Goal: Task Accomplishment & Management: Use online tool/utility

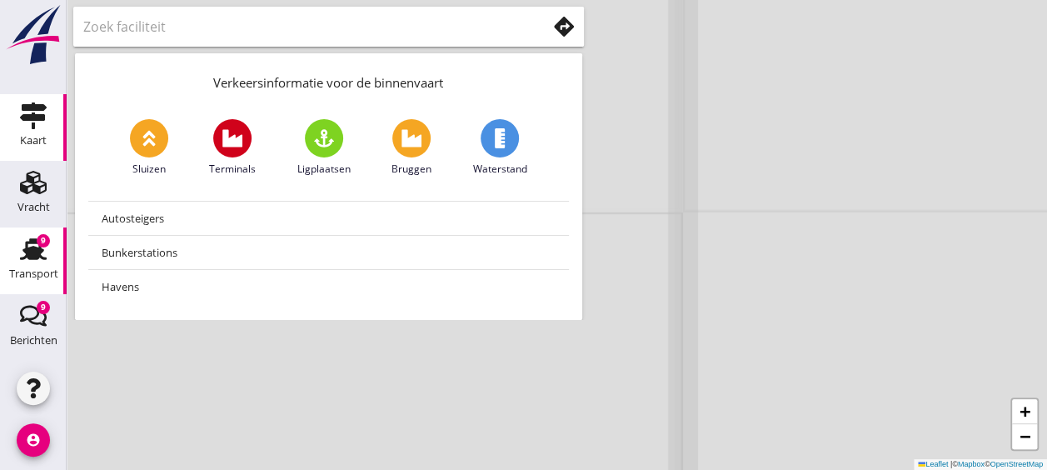
click at [37, 237] on div "9" at bounding box center [43, 240] width 13 height 13
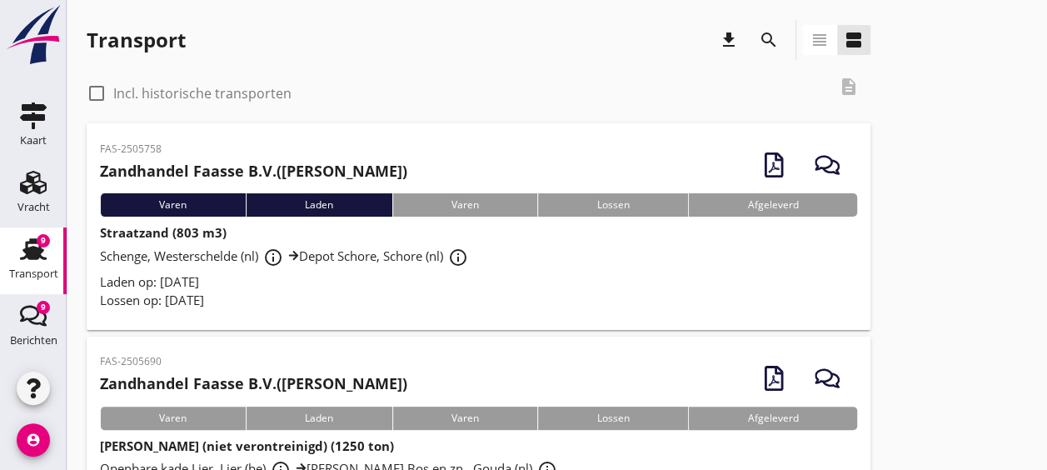
click at [526, 260] on div "Schenge, Westerschelde (nl) info_outline Depot Schore, Schore (nl) info_outline" at bounding box center [478, 257] width 757 height 30
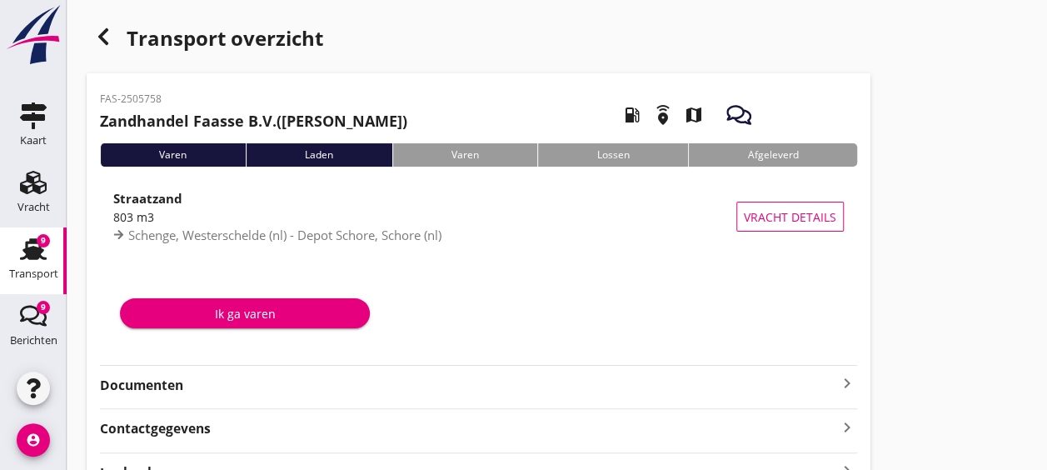
click at [241, 384] on strong "Documenten" at bounding box center [468, 385] width 737 height 19
click at [474, 432] on div "Voeg bestand toe" at bounding box center [478, 432] width 87 height 17
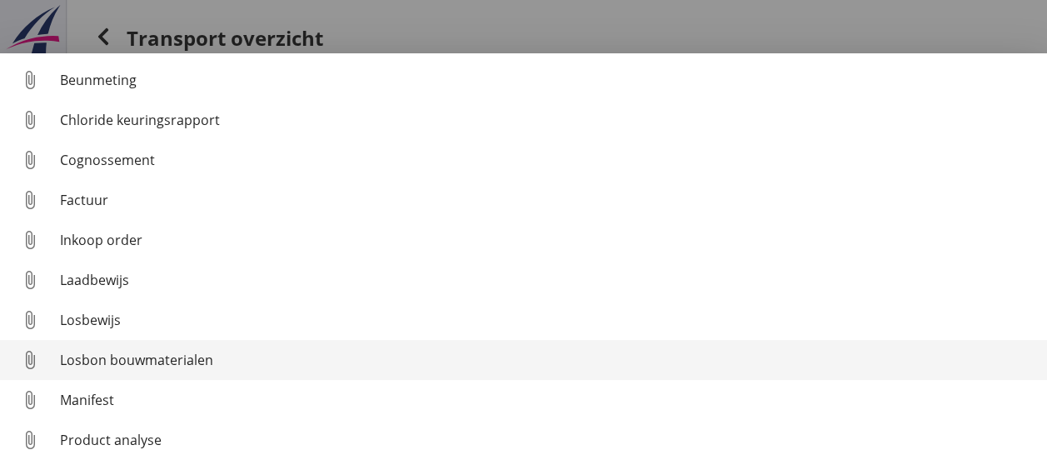
click at [236, 357] on div "Losbon bouwmaterialen" at bounding box center [547, 360] width 974 height 20
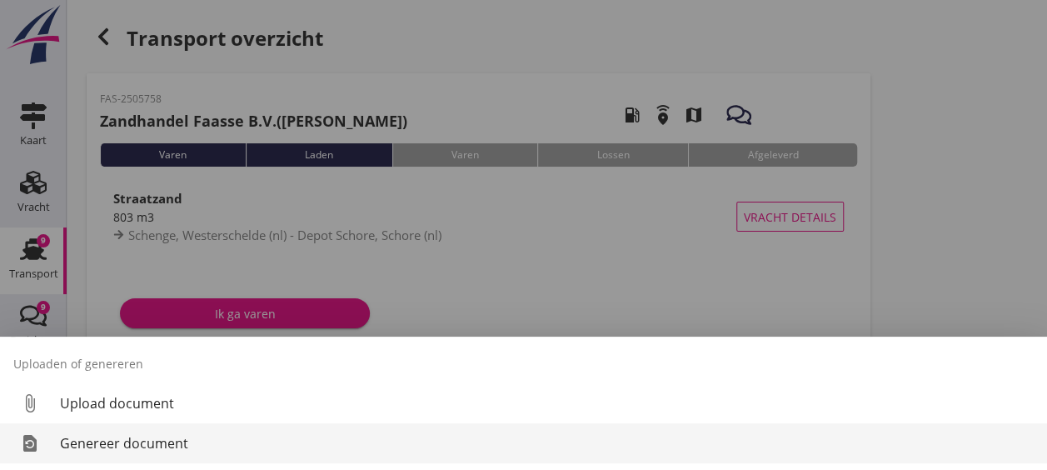
click at [222, 449] on div "Genereer document" at bounding box center [547, 443] width 974 height 20
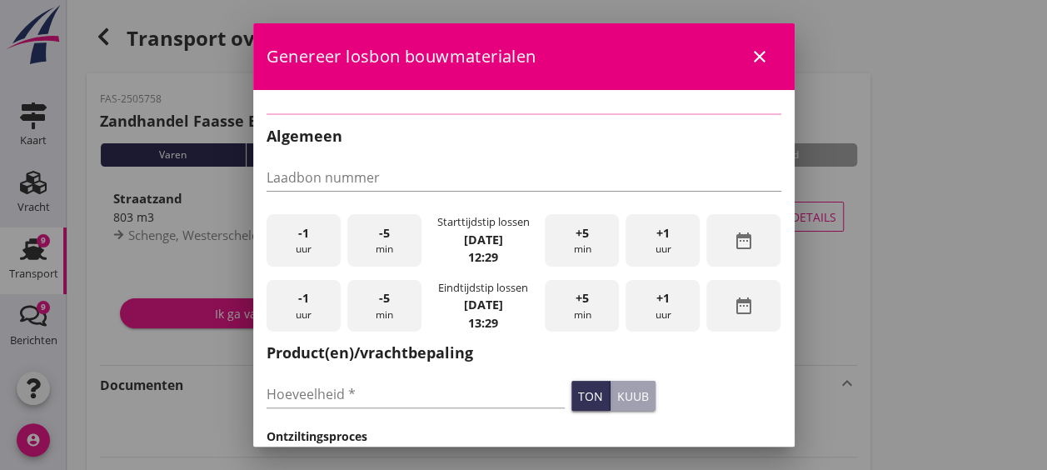
checkbox input "true"
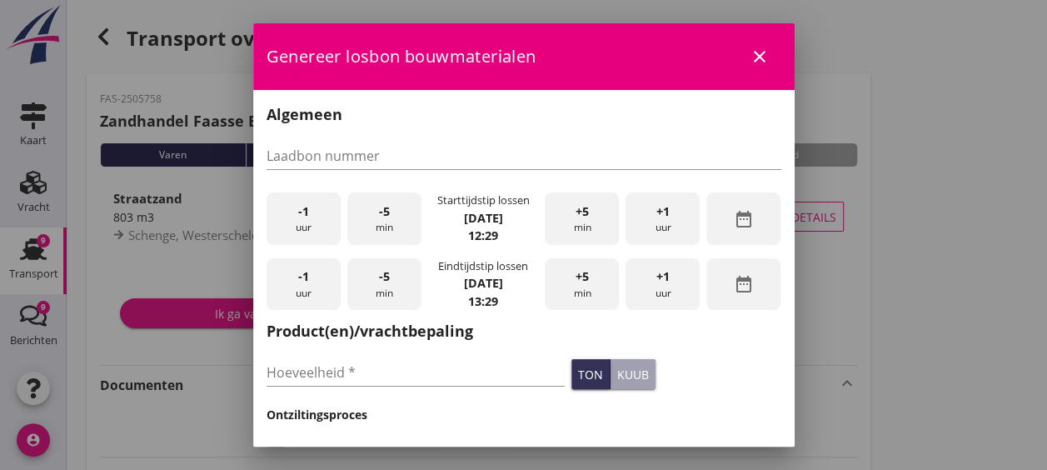
click at [298, 227] on div "-1 uur" at bounding box center [304, 218] width 74 height 52
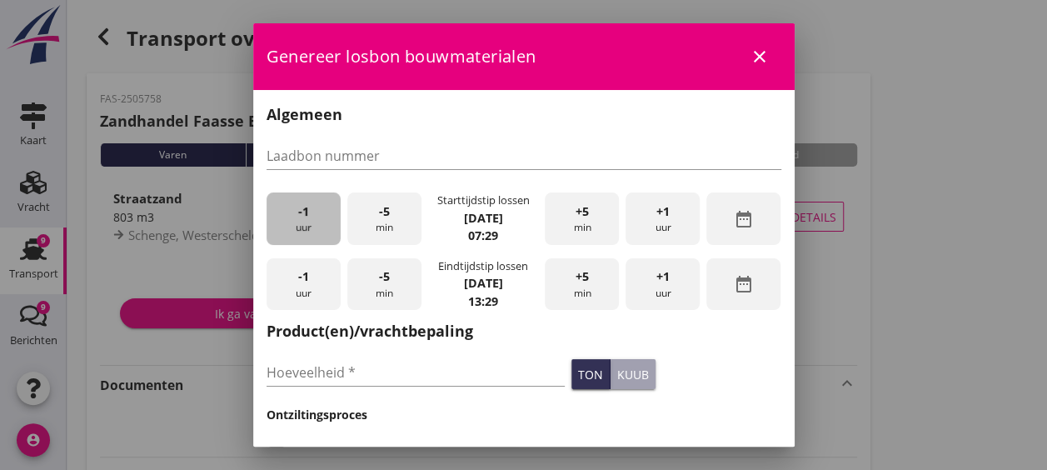
click at [298, 227] on div "-1 uur" at bounding box center [304, 218] width 74 height 52
click at [593, 220] on div "+5 min" at bounding box center [582, 218] width 74 height 52
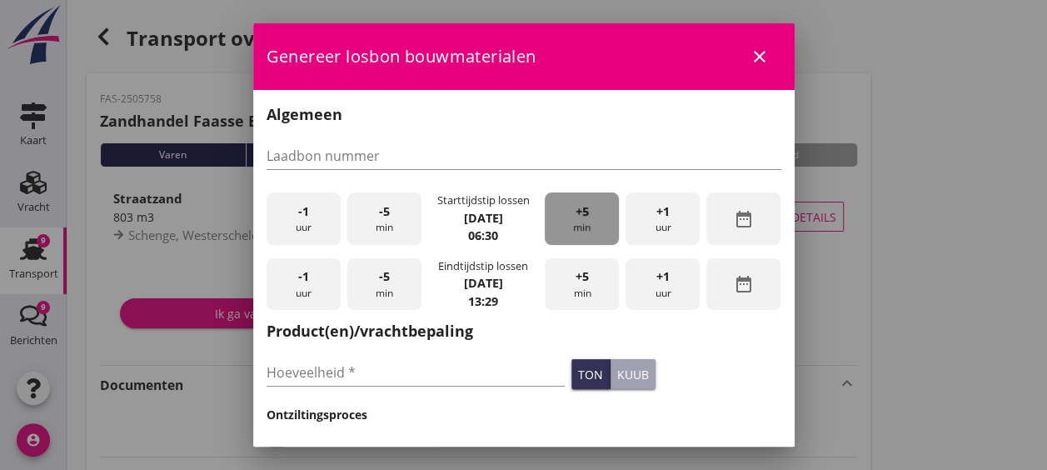
click at [593, 220] on div "+5 min" at bounding box center [582, 218] width 74 height 52
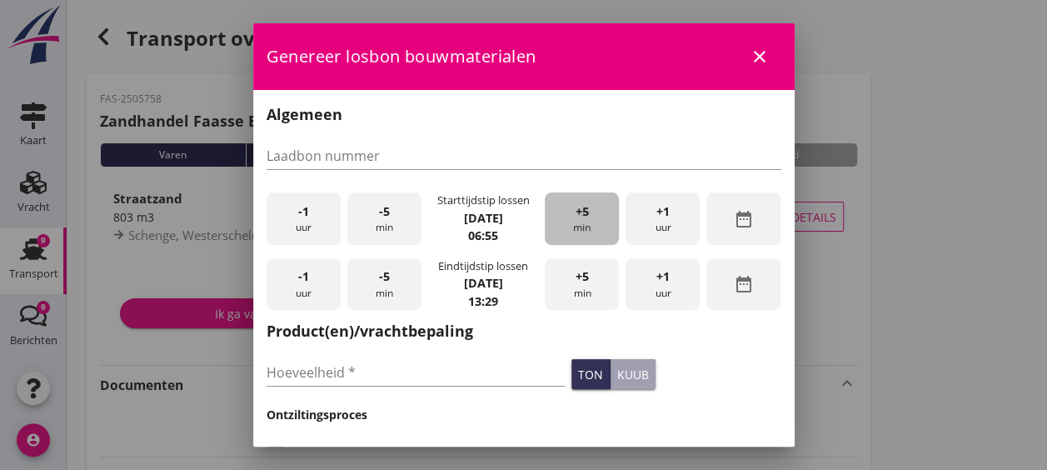
click at [593, 220] on div "+5 min" at bounding box center [582, 218] width 74 height 52
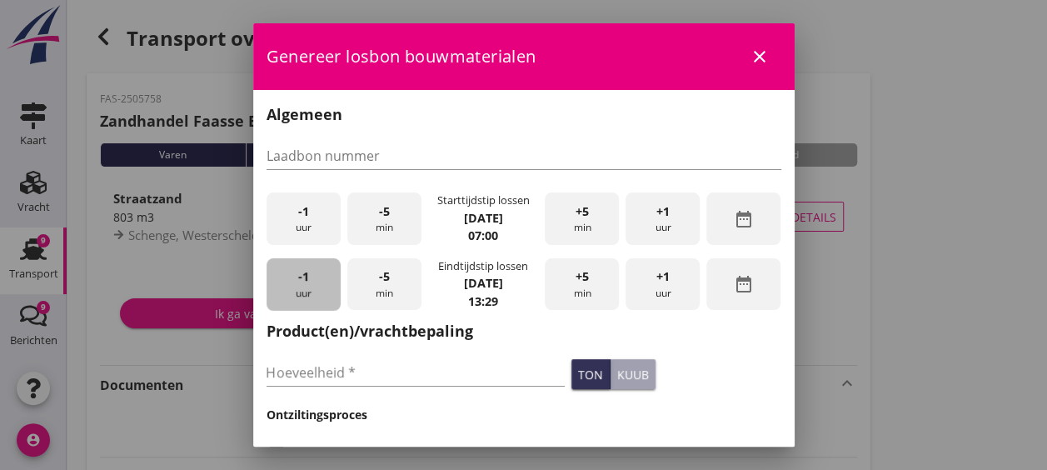
click at [295, 274] on div "-1 uur" at bounding box center [304, 284] width 74 height 52
click at [583, 282] on div "+5 min" at bounding box center [582, 284] width 74 height 52
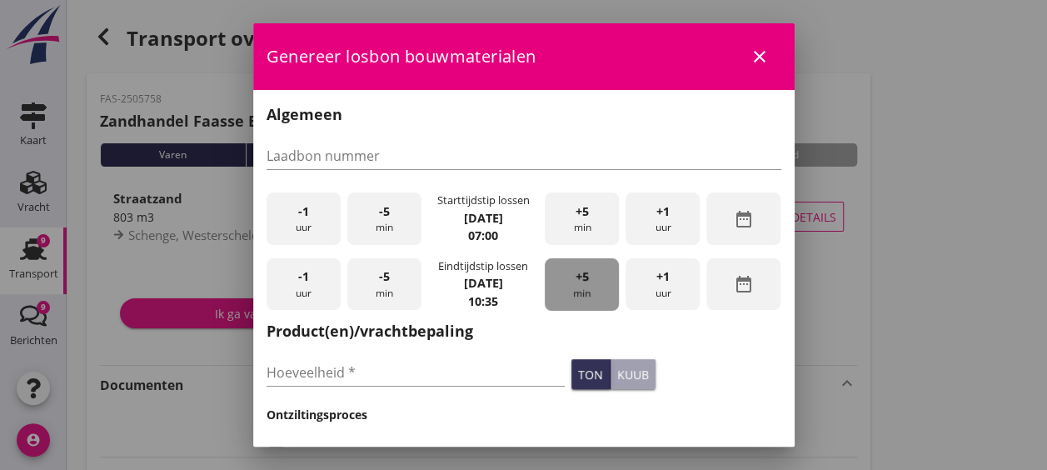
click at [583, 282] on div "+5 min" at bounding box center [582, 284] width 74 height 52
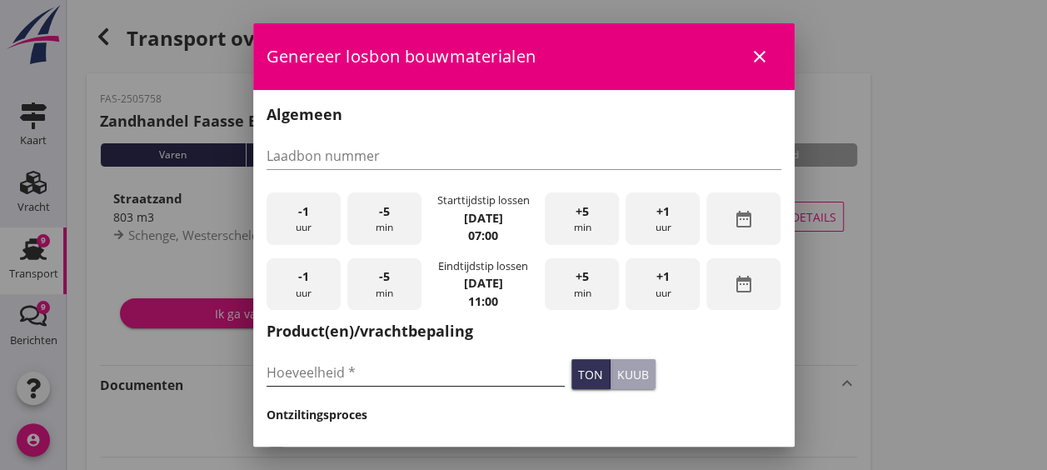
click at [429, 372] on input "Hoeveelheid *" at bounding box center [416, 372] width 299 height 27
type input "806"
click at [628, 377] on div "kuub" at bounding box center [633, 374] width 32 height 17
click at [677, 376] on div "ton kuub" at bounding box center [676, 374] width 217 height 37
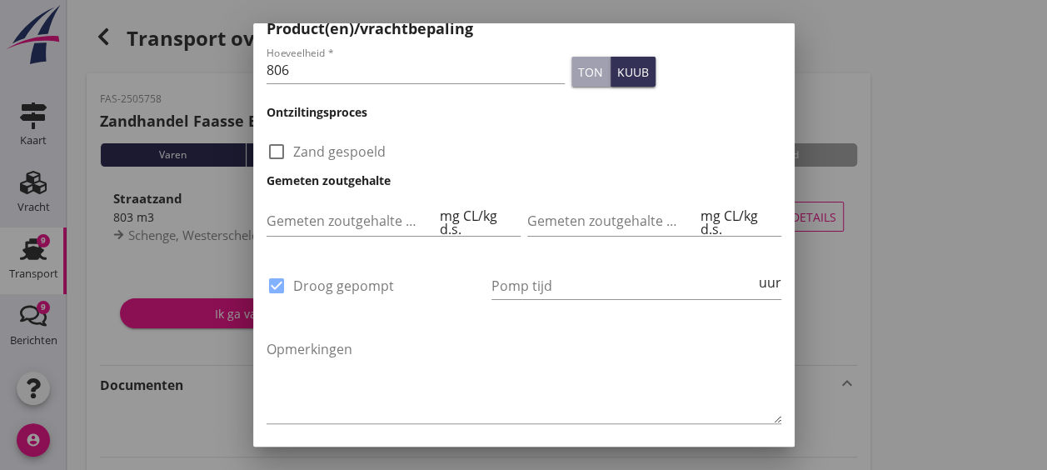
scroll to position [303, 0]
click at [543, 288] on input "Pomp tijd" at bounding box center [624, 285] width 264 height 27
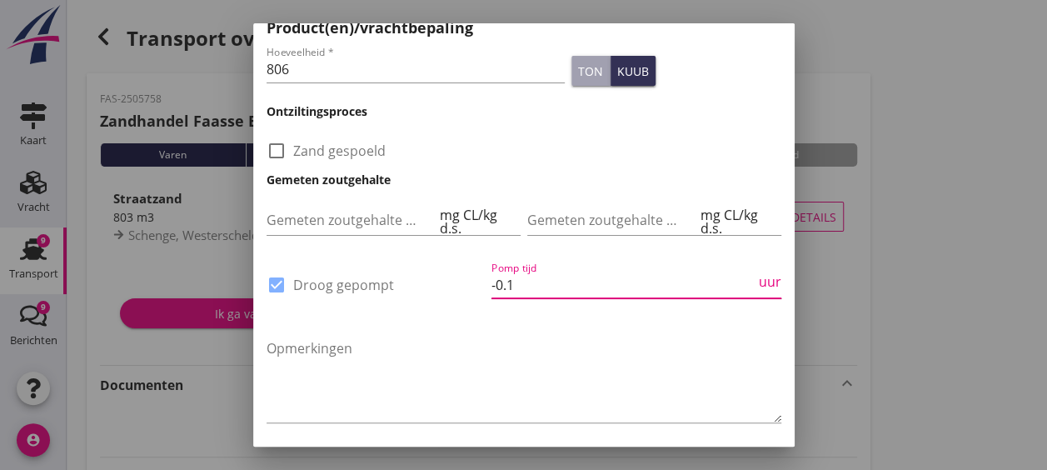
type input "0"
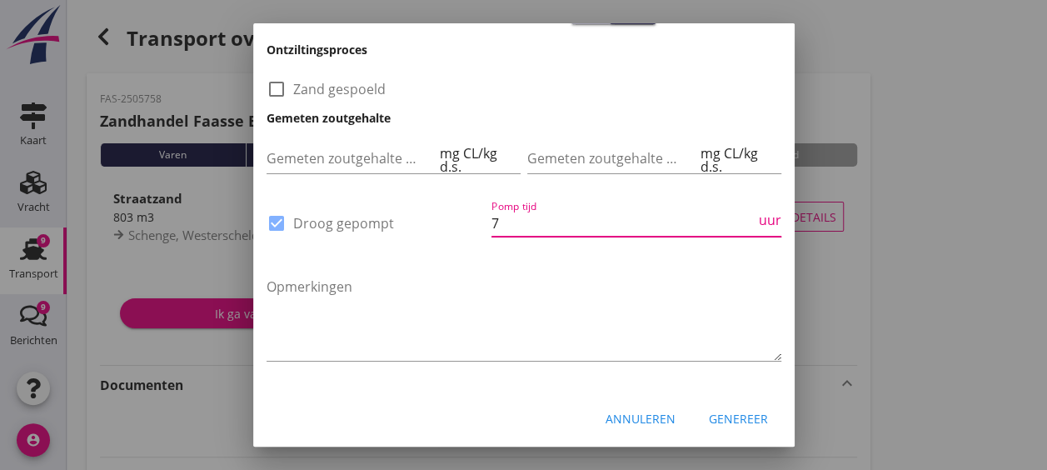
type input "7"
click at [718, 422] on div "Genereer" at bounding box center [738, 418] width 59 height 17
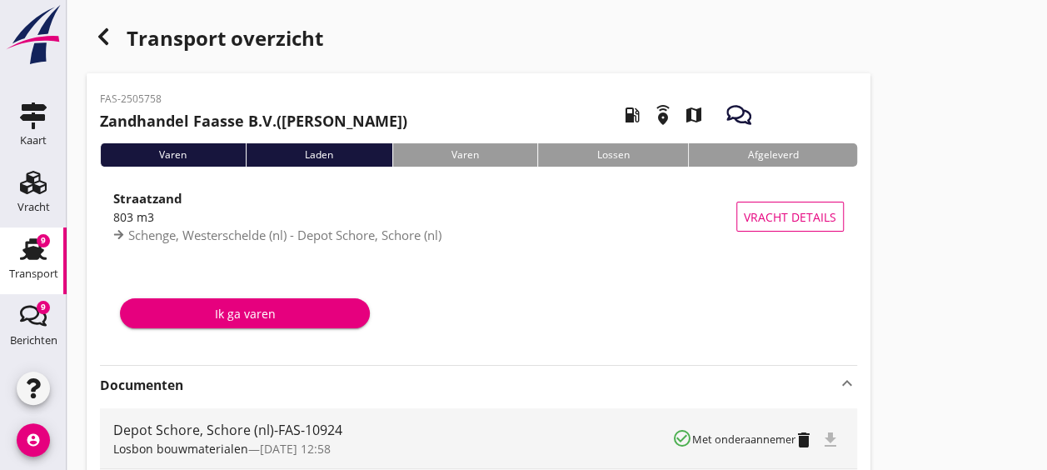
click at [697, 357] on div "Ik ga varen" at bounding box center [478, 317] width 757 height 88
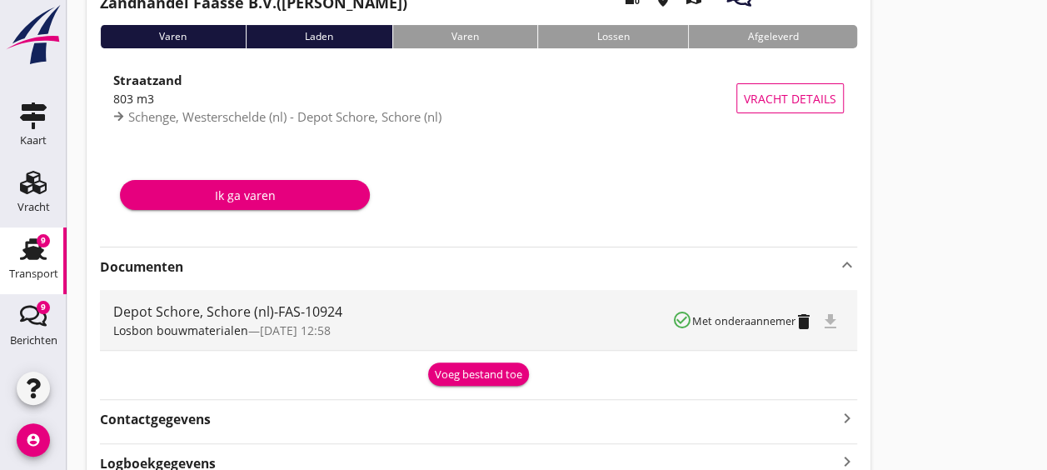
scroll to position [0, 0]
